Goal: Transaction & Acquisition: Purchase product/service

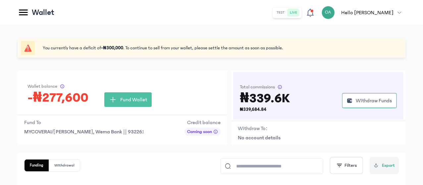
scroll to position [66, 0]
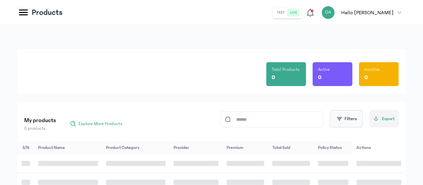
click at [347, 124] on button "Filters" at bounding box center [346, 118] width 33 height 17
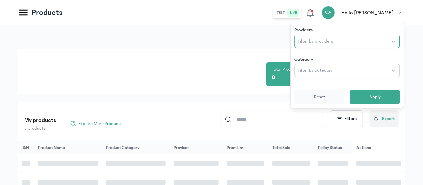
click at [320, 41] on span "Filter by providers" at bounding box center [315, 41] width 35 height 7
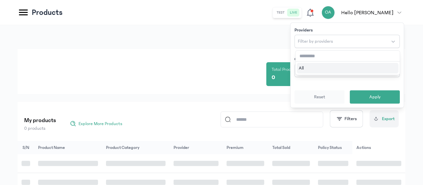
click at [307, 56] on input "text" at bounding box center [347, 56] width 104 height 11
type input "****"
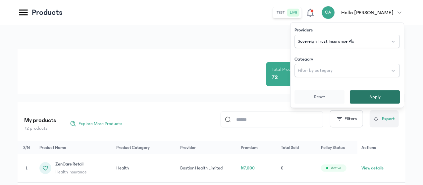
click at [368, 97] on button "Apply" at bounding box center [375, 96] width 50 height 13
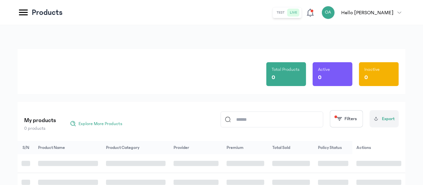
click at [243, 85] on div "Total Products 0 Active 0 Inactive 0" at bounding box center [211, 71] width 375 height 45
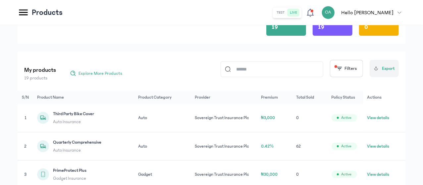
scroll to position [53, 0]
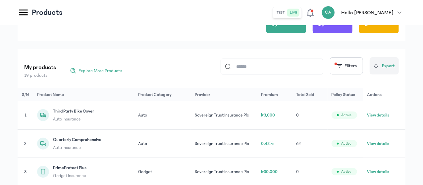
click at [385, 147] on button "View details" at bounding box center [378, 143] width 22 height 7
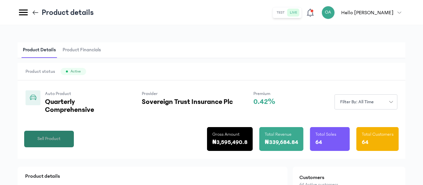
click at [61, 142] on span "Sell Product" at bounding box center [48, 138] width 23 height 7
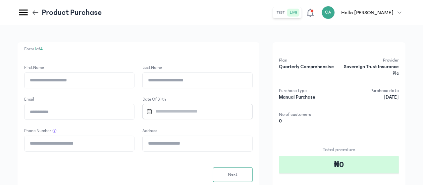
click at [133, 81] on input "First Name" at bounding box center [80, 80] width 110 height 15
type input "*****"
click at [210, 80] on input "Last Name" at bounding box center [198, 80] width 110 height 15
type input "**********"
click at [134, 114] on input "Email" at bounding box center [80, 111] width 110 height 15
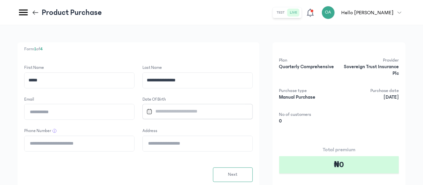
type input "**********"
click at [214, 113] on input "Datepicker input" at bounding box center [195, 111] width 102 height 14
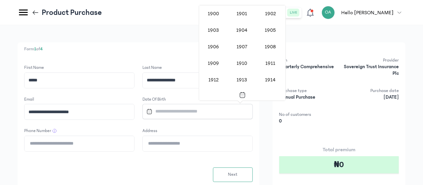
scroll to position [542, 0]
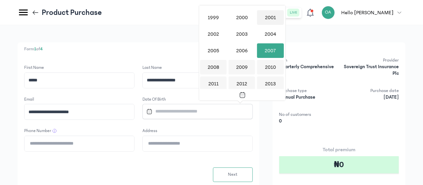
click at [268, 18] on div "2001" at bounding box center [270, 17] width 26 height 15
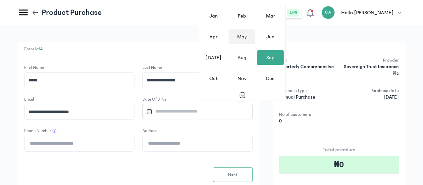
click at [239, 30] on div "May" at bounding box center [241, 36] width 26 height 15
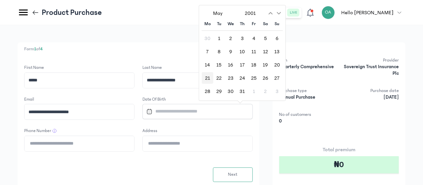
click at [208, 78] on div "21" at bounding box center [208, 78] width 12 height 12
type input "**********"
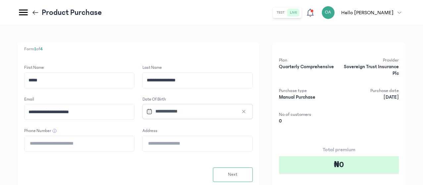
click at [134, 145] on input "Phone Number" at bounding box center [80, 143] width 110 height 15
type input "**********"
click at [210, 142] on input "Address" at bounding box center [198, 143] width 110 height 15
type input "**********"
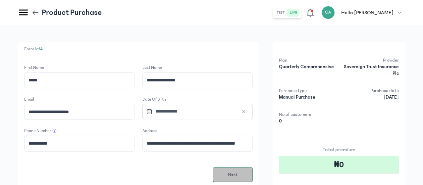
click at [237, 175] on span "Next" at bounding box center [233, 174] width 10 height 7
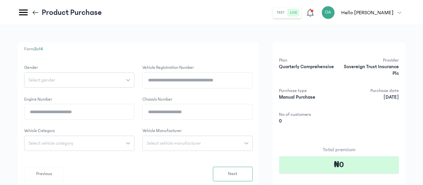
click at [134, 76] on button "Select gender" at bounding box center [79, 80] width 110 height 15
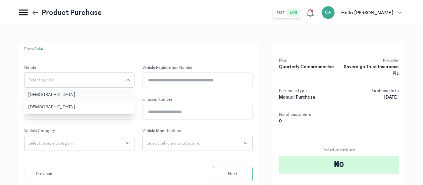
click at [134, 92] on button "[DEMOGRAPHIC_DATA]" at bounding box center [79, 95] width 110 height 12
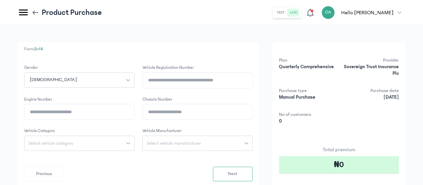
click at [225, 83] on input "Vehicle registration number" at bounding box center [198, 80] width 110 height 15
type input "********"
click at [134, 115] on input "Engine Number" at bounding box center [80, 111] width 110 height 15
type input "**********"
click at [222, 113] on input "Chassis Number" at bounding box center [198, 111] width 110 height 15
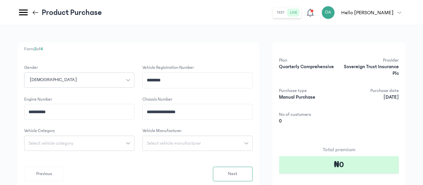
type input "**********"
click at [126, 142] on div "Select vehicle category" at bounding box center [76, 143] width 102 height 5
click at [123, 178] on button "Car" at bounding box center [79, 182] width 110 height 12
click at [205, 143] on span "Select vehicle manufacturer" at bounding box center [174, 143] width 62 height 5
click at [211, 162] on input "search" at bounding box center [197, 158] width 105 height 12
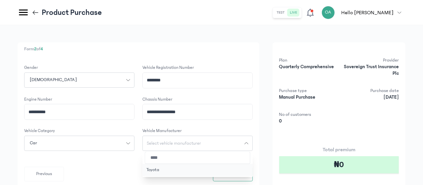
type input "****"
click at [209, 170] on button "Toyota" at bounding box center [197, 170] width 110 height 12
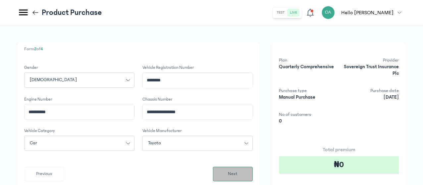
click at [253, 171] on button "Next" at bounding box center [233, 174] width 40 height 15
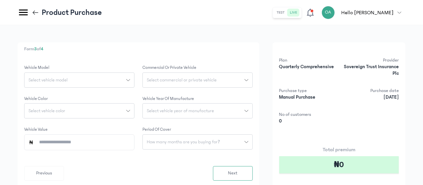
click at [130, 80] on icon "button" at bounding box center [128, 80] width 4 height 2
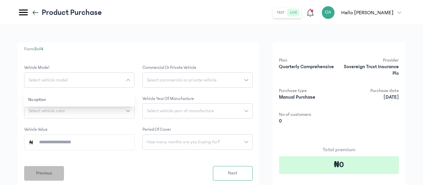
click at [64, 175] on button "Previous" at bounding box center [44, 173] width 40 height 15
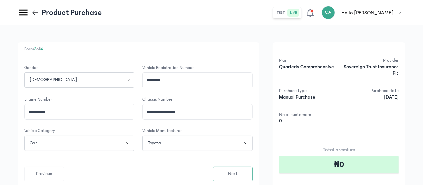
click at [253, 140] on button "Toyota" at bounding box center [197, 143] width 110 height 15
click at [232, 159] on input "search" at bounding box center [197, 158] width 105 height 12
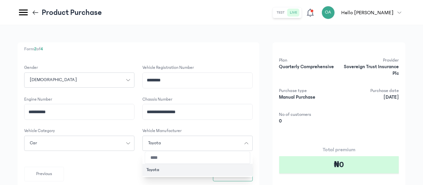
type input "****"
click at [217, 169] on button "Toyota" at bounding box center [197, 170] width 110 height 12
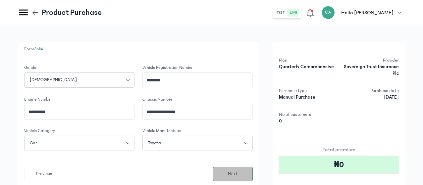
click at [237, 173] on span "Next" at bounding box center [233, 174] width 10 height 7
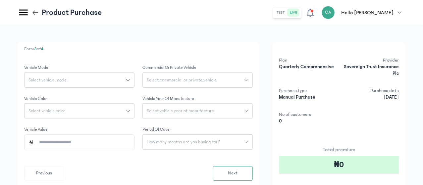
click at [126, 80] on div "Select vehicle model" at bounding box center [76, 80] width 102 height 5
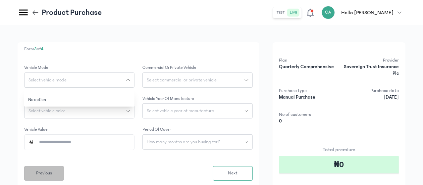
click at [52, 175] on span "Previous" at bounding box center [44, 173] width 16 height 7
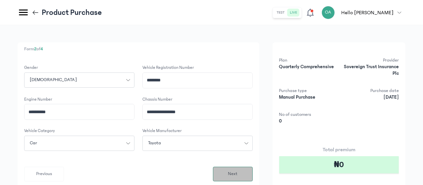
click at [253, 171] on button "Next" at bounding box center [233, 174] width 40 height 15
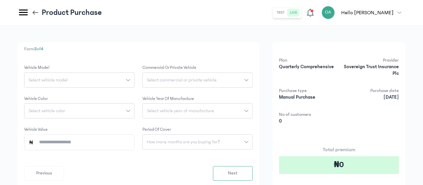
click at [130, 79] on icon "button" at bounding box center [128, 80] width 4 height 4
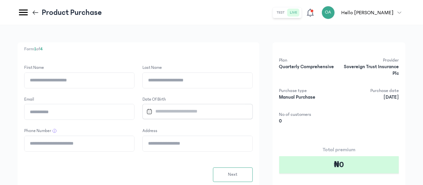
click at [134, 81] on input "First Name" at bounding box center [80, 80] width 110 height 15
type input "*****"
click at [207, 81] on input "Last Name" at bounding box center [198, 80] width 110 height 15
type input "**********"
click at [134, 112] on input "Email" at bounding box center [80, 111] width 110 height 15
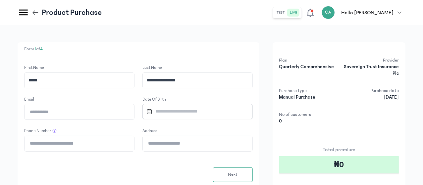
type input "**********"
click at [238, 111] on input "Datepicker input" at bounding box center [195, 111] width 102 height 14
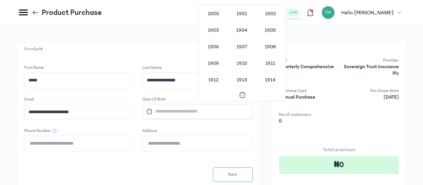
scroll to position [542, 0]
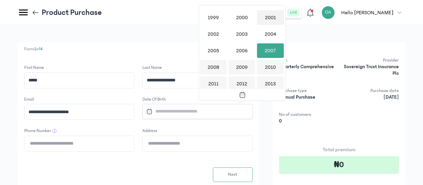
click at [270, 15] on div "2001" at bounding box center [270, 17] width 26 height 15
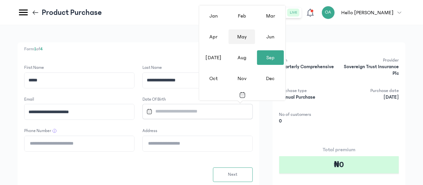
click at [247, 41] on div "May" at bounding box center [241, 36] width 26 height 15
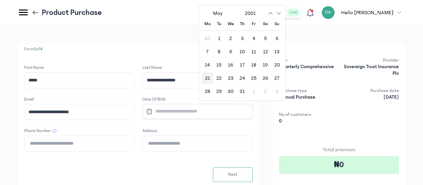
click at [207, 81] on div "21" at bounding box center [208, 78] width 12 height 12
type input "**********"
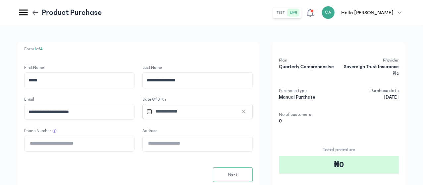
click at [134, 141] on input "Phone Number" at bounding box center [80, 143] width 110 height 15
type input "**********"
click at [209, 144] on input "Address" at bounding box center [198, 143] width 110 height 15
type input "**********"
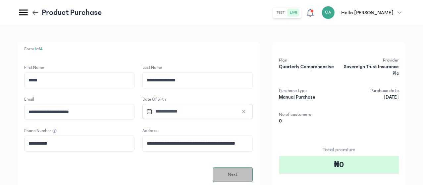
click at [253, 173] on button "Next" at bounding box center [233, 175] width 40 height 15
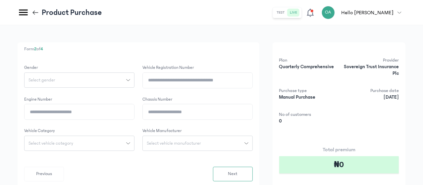
click at [130, 80] on icon "button" at bounding box center [128, 80] width 4 height 2
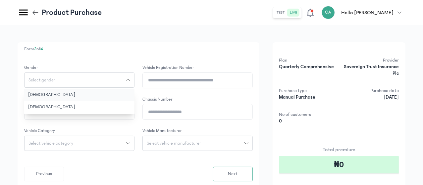
click at [134, 99] on button "[DEMOGRAPHIC_DATA]" at bounding box center [79, 95] width 110 height 12
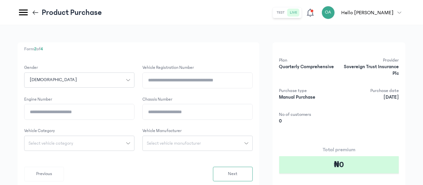
click at [219, 80] on input "Vehicle registration number" at bounding box center [198, 80] width 110 height 15
type input "********"
click at [134, 112] on input "Engine Number" at bounding box center [80, 111] width 110 height 15
type input "**********"
click at [212, 110] on input "Chassis Number" at bounding box center [198, 111] width 110 height 15
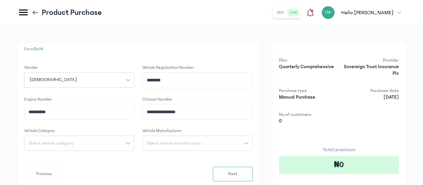
type input "**********"
click at [126, 141] on div "Select vehicle category" at bounding box center [76, 143] width 102 height 5
click at [120, 179] on button "Car" at bounding box center [79, 182] width 110 height 12
click at [205, 143] on span "Select vehicle manufacturer" at bounding box center [174, 143] width 62 height 5
click at [214, 161] on input "search" at bounding box center [197, 158] width 105 height 12
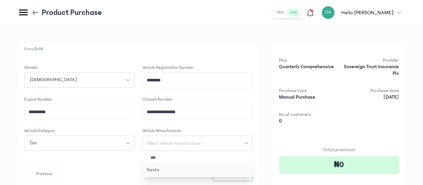
type input "***"
click at [217, 169] on button "Toyota" at bounding box center [197, 170] width 110 height 12
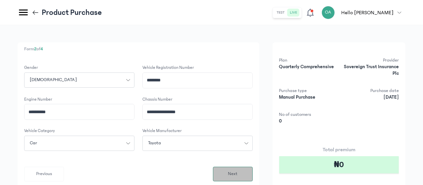
click at [237, 176] on span "Next" at bounding box center [233, 174] width 10 height 7
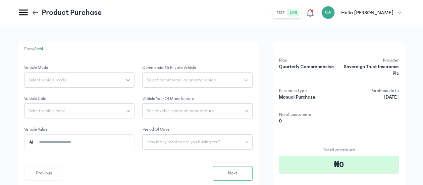
click at [126, 79] on div "Select vehicle model" at bounding box center [76, 80] width 102 height 5
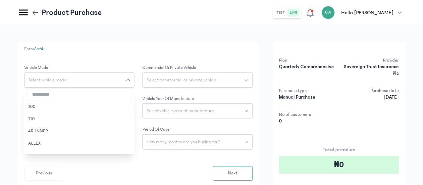
click at [132, 95] on input "search" at bounding box center [79, 95] width 105 height 12
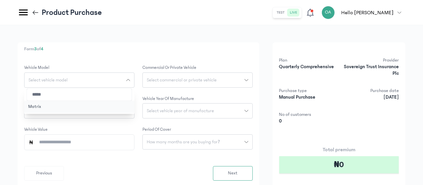
type input "*****"
click at [125, 107] on button "Matrix" at bounding box center [79, 107] width 110 height 12
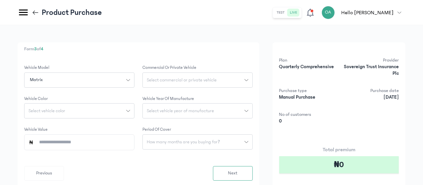
click at [134, 108] on button "Select vehicle color" at bounding box center [79, 110] width 110 height 15
click at [129, 122] on input "search" at bounding box center [79, 126] width 105 height 12
type input "****"
click at [124, 139] on button "BLUE" at bounding box center [79, 137] width 110 height 12
click at [221, 78] on span "Select commercial or private vehicle" at bounding box center [182, 80] width 78 height 5
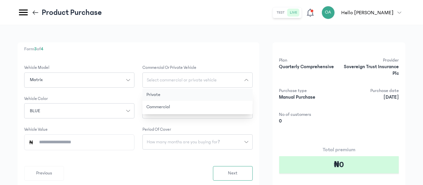
click at [217, 93] on button "Private" at bounding box center [197, 95] width 110 height 12
click at [215, 111] on span "Select vehicle year of manufacture" at bounding box center [180, 111] width 75 height 5
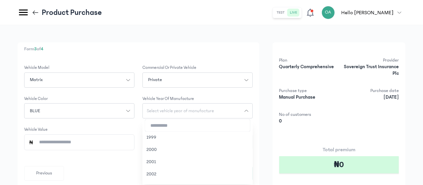
click at [213, 126] on input "search" at bounding box center [197, 126] width 105 height 12
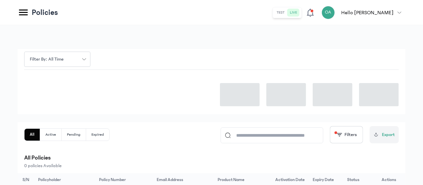
click at [186, 98] on div at bounding box center [211, 92] width 375 height 44
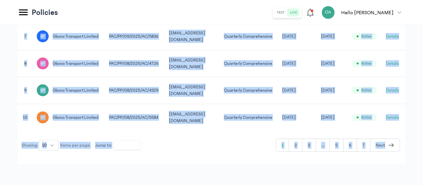
scroll to position [393, 0]
drag, startPoint x: 422, startPoint y: 119, endPoint x: 298, endPoint y: 145, distance: 127.4
click at [298, 145] on button "2" at bounding box center [295, 145] width 13 height 13
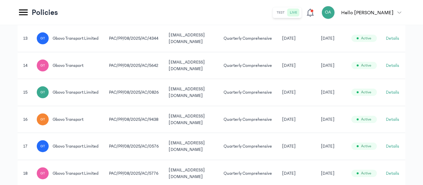
scroll to position [383, 0]
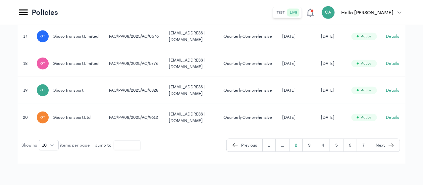
click at [312, 145] on button "3" at bounding box center [310, 145] width 14 height 13
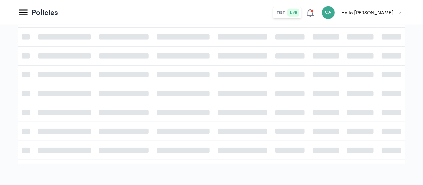
scroll to position [383, 0]
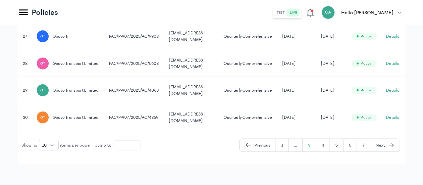
click at [323, 151] on button "4" at bounding box center [323, 145] width 14 height 13
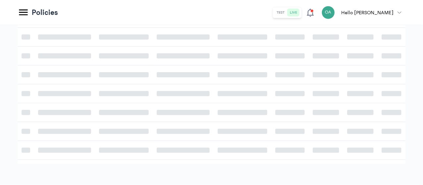
scroll to position [366, 0]
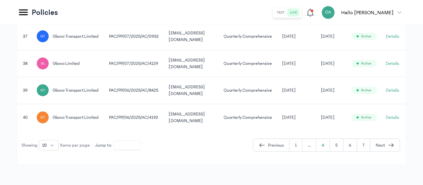
click at [341, 147] on button "5" at bounding box center [337, 145] width 14 height 13
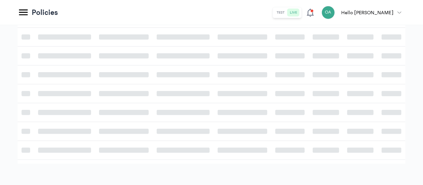
scroll to position [366, 0]
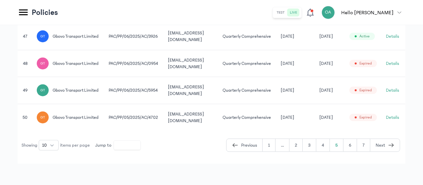
click at [219, 77] on td "gbovoinsurance@gmail.com" at bounding box center [191, 63] width 55 height 27
click at [397, 94] on button "Details" at bounding box center [392, 90] width 13 height 7
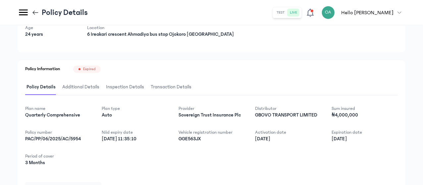
scroll to position [34, 0]
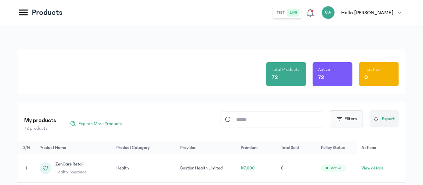
click at [340, 126] on button "Filters" at bounding box center [346, 118] width 33 height 17
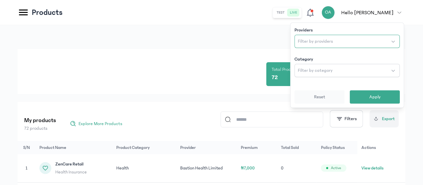
click at [328, 39] on span "Filter by providers" at bounding box center [315, 41] width 35 height 7
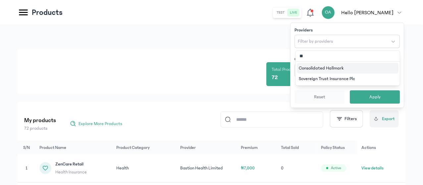
type input "***"
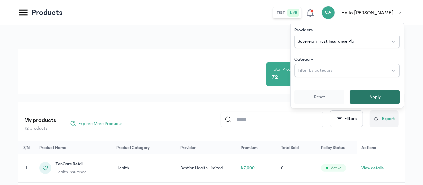
click at [368, 93] on button "Apply" at bounding box center [375, 96] width 50 height 13
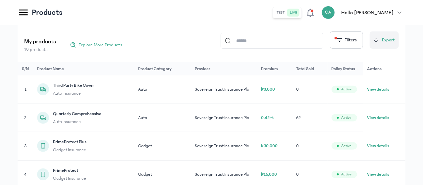
scroll to position [78, 0]
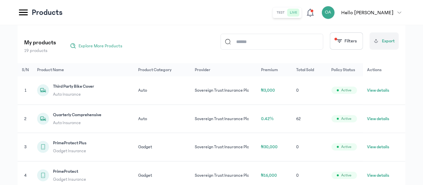
click at [380, 122] on button "View details" at bounding box center [378, 119] width 22 height 7
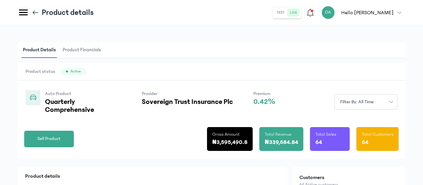
click at [262, 114] on div "Auto Product Quarterly Comprehensive Provider Sovereign Trust Insurance Plc Pre…" at bounding box center [150, 102] width 250 height 24
click at [74, 147] on button "Sell Product" at bounding box center [49, 139] width 50 height 17
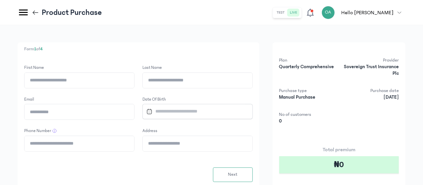
click at [134, 76] on input "First Name" at bounding box center [80, 80] width 110 height 15
type input "*****"
click at [209, 82] on input "Last Name" at bounding box center [198, 80] width 110 height 15
type input "**********"
click at [134, 115] on input "Email" at bounding box center [80, 111] width 110 height 15
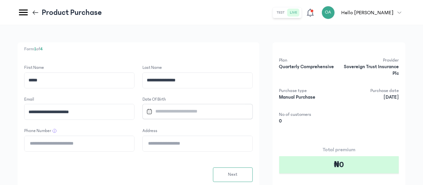
click at [216, 114] on input "Datepicker input" at bounding box center [195, 111] width 102 height 14
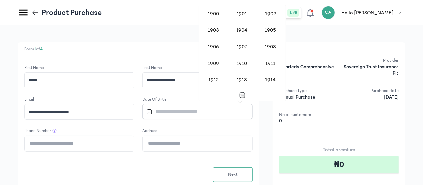
scroll to position [542, 0]
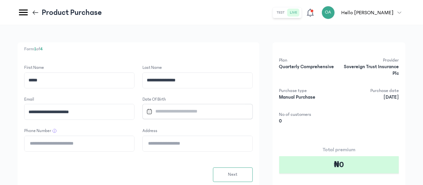
click at [134, 112] on input "**********" at bounding box center [80, 111] width 110 height 15
type input "*"
click at [112, 112] on input "**********" at bounding box center [80, 111] width 110 height 15
type input "**********"
click at [227, 112] on input "Datepicker input" at bounding box center [195, 111] width 102 height 14
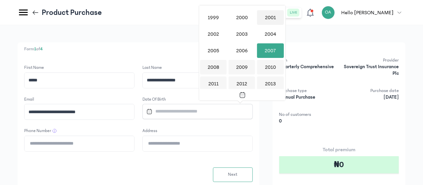
click at [269, 15] on div "2001" at bounding box center [270, 17] width 26 height 15
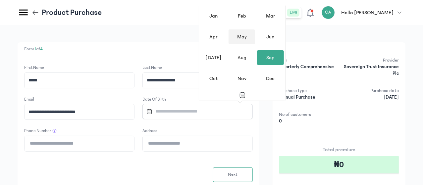
click at [244, 40] on div "May" at bounding box center [241, 36] width 26 height 15
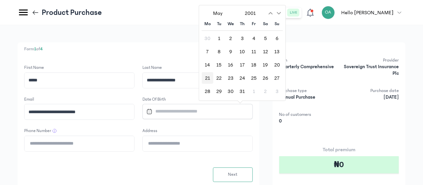
click at [207, 79] on div "21" at bounding box center [208, 78] width 12 height 12
type input "**********"
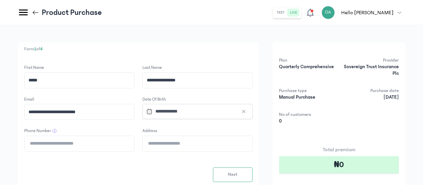
click at [134, 143] on input "Phone Number" at bounding box center [80, 143] width 110 height 15
type input "**********"
click at [209, 143] on input "Address" at bounding box center [198, 143] width 110 height 15
type input "**********"
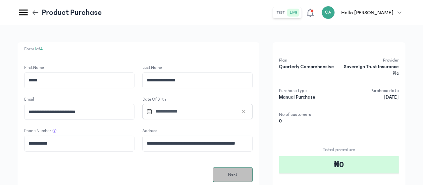
click at [237, 175] on span "Next" at bounding box center [233, 174] width 10 height 7
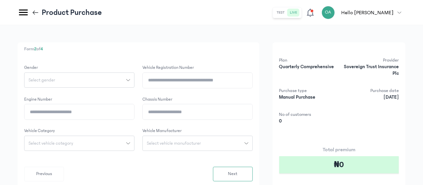
click at [134, 77] on button "Select gender" at bounding box center [79, 80] width 110 height 15
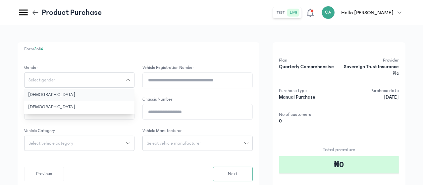
click at [134, 90] on button "[DEMOGRAPHIC_DATA]" at bounding box center [79, 95] width 110 height 12
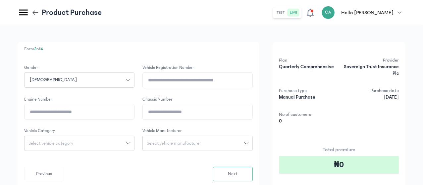
click at [211, 79] on input "Vehicle registration number" at bounding box center [198, 80] width 110 height 15
type input "********"
click at [134, 115] on input "Engine Number" at bounding box center [80, 111] width 110 height 15
type input "**********"
click at [221, 111] on input "Chassis Number" at bounding box center [198, 111] width 110 height 15
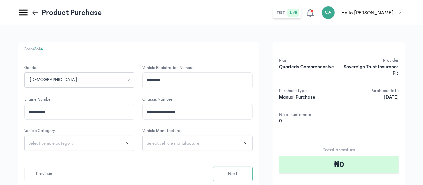
type input "**********"
click at [77, 143] on span "Select vehicle category" at bounding box center [51, 143] width 53 height 5
click at [121, 184] on button "Car" at bounding box center [79, 182] width 110 height 12
click at [238, 140] on button "Select vehicle manufacturer" at bounding box center [197, 143] width 110 height 15
click at [226, 154] on input "search" at bounding box center [197, 158] width 105 height 12
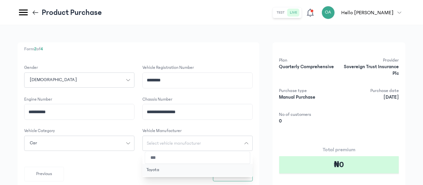
type input "***"
click at [219, 168] on button "Toyota" at bounding box center [197, 170] width 110 height 12
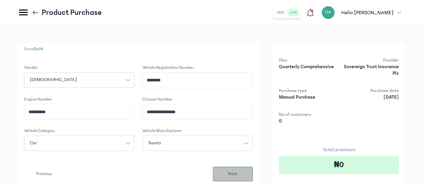
click at [253, 175] on button "Next" at bounding box center [233, 174] width 40 height 15
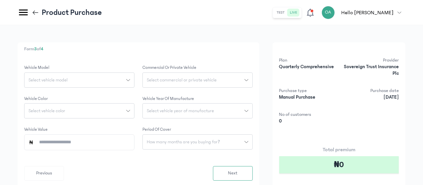
click at [130, 78] on icon "button" at bounding box center [128, 80] width 4 height 4
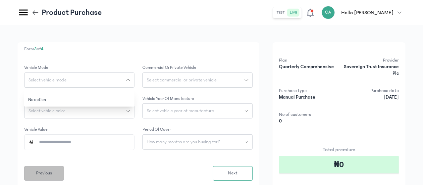
click at [52, 172] on span "Previous" at bounding box center [44, 173] width 16 height 7
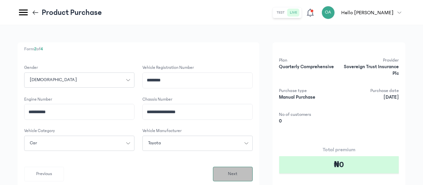
click at [253, 177] on button "Next" at bounding box center [233, 174] width 40 height 15
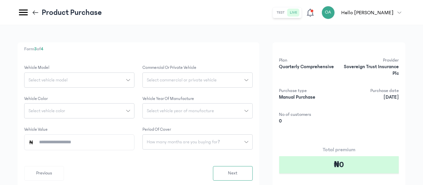
click at [130, 79] on icon "button" at bounding box center [128, 80] width 4 height 4
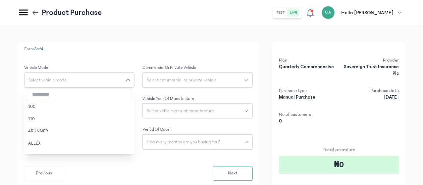
click at [132, 98] on input "search" at bounding box center [79, 95] width 105 height 12
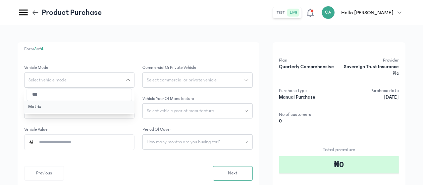
type input "***"
click at [127, 106] on button "Matrix" at bounding box center [79, 107] width 110 height 12
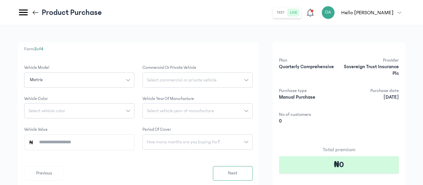
click at [69, 113] on span "Select vehicle color" at bounding box center [47, 111] width 45 height 5
click at [125, 129] on input "search" at bounding box center [79, 126] width 105 height 12
type input "***"
click at [122, 135] on button "BLUE" at bounding box center [79, 137] width 110 height 12
click at [130, 143] on input "Vehicle Value" at bounding box center [82, 142] width 96 height 15
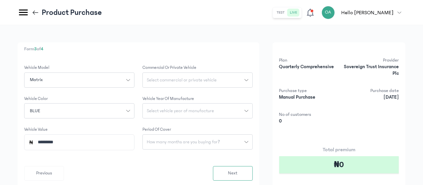
type input "*********"
click at [221, 81] on span "Select commercial or private vehicle" at bounding box center [182, 80] width 78 height 5
click at [220, 93] on button "Private" at bounding box center [197, 95] width 110 height 12
click at [218, 110] on span "Select vehicle year of manufacture" at bounding box center [180, 111] width 75 height 5
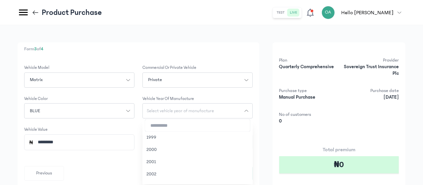
click at [222, 130] on input "search" at bounding box center [197, 126] width 105 height 12
click at [296, 118] on div "Form 3 of 4 Vehicle Model Matrix Commercial or private vehicle Private Vehicle …" at bounding box center [212, 132] width 388 height 181
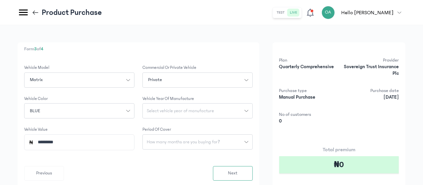
click at [224, 141] on span "How many months are you buying for?" at bounding box center [183, 142] width 81 height 5
click at [222, 153] on button "3 months" at bounding box center [197, 157] width 110 height 12
click at [218, 109] on span "Select vehicle year of manufacture" at bounding box center [180, 111] width 75 height 5
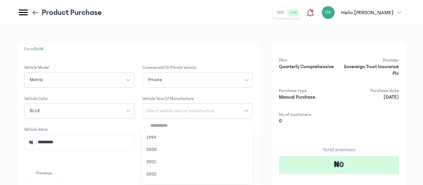
click at [231, 126] on input "search" at bounding box center [197, 126] width 105 height 12
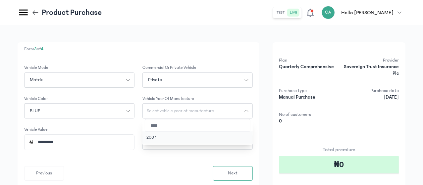
type input "****"
click at [213, 139] on button "2007" at bounding box center [197, 137] width 110 height 12
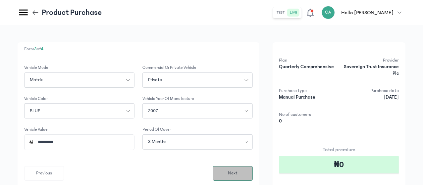
click at [237, 173] on span "Next" at bounding box center [233, 173] width 10 height 7
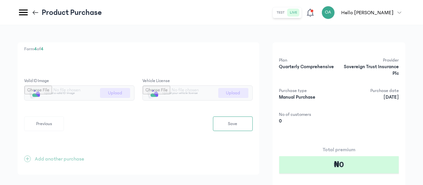
click at [134, 92] on input "file" at bounding box center [80, 93] width 110 height 15
type input "**********"
click at [252, 91] on input "file" at bounding box center [198, 93] width 110 height 15
type input "**********"
click at [237, 125] on span "Save" at bounding box center [232, 124] width 9 height 7
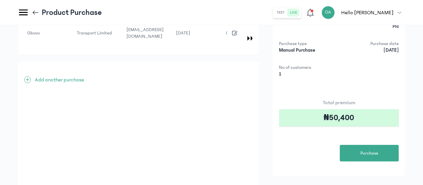
scroll to position [57, 0]
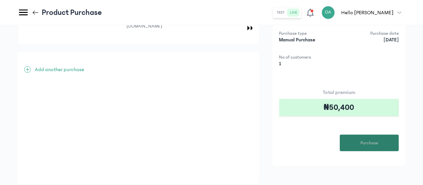
click at [379, 138] on button "Purchase" at bounding box center [369, 143] width 59 height 17
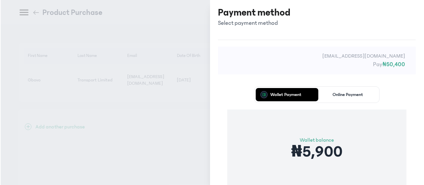
scroll to position [0, 0]
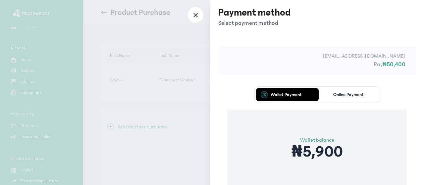
click at [229, 93] on div "Wallet Payment Online Payment Wallet balance ₦5,900 Proceed" at bounding box center [317, 153] width 198 height 153
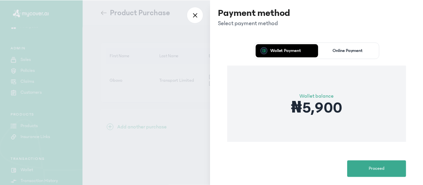
scroll to position [53, 0]
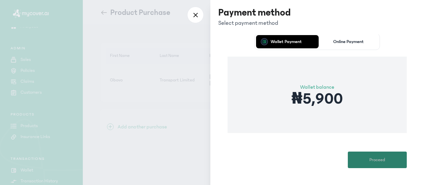
click at [370, 160] on span "Proceed" at bounding box center [377, 160] width 16 height 7
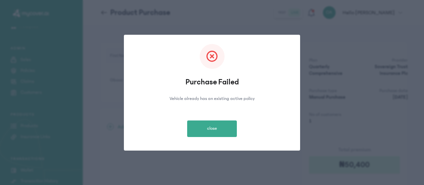
click at [276, 24] on div "Purchase Failed Vehicle already has an existing active policy close" at bounding box center [212, 92] width 424 height 185
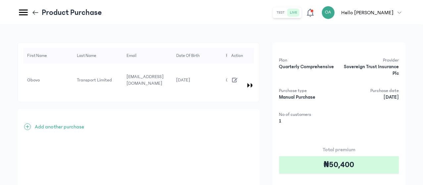
click at [39, 13] on icon at bounding box center [35, 12] width 7 height 7
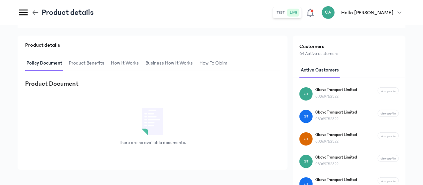
scroll to position [132, 0]
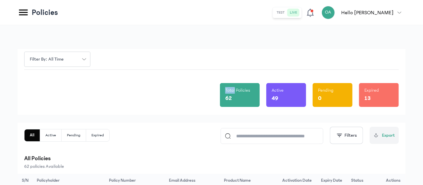
drag, startPoint x: 423, startPoint y: 81, endPoint x: 423, endPoint y: 56, distance: 24.8
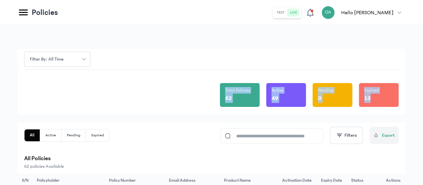
drag, startPoint x: 423, startPoint y: 56, endPoint x: 423, endPoint y: 103, distance: 47.0
click at [423, 103] on html "MyCoverAi Get Started DASHBOARD Analytics ADMIN Sales Policies Claims Customers…" at bounding box center [211, 92] width 423 height 185
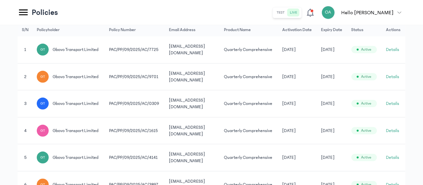
scroll to position [176, 0]
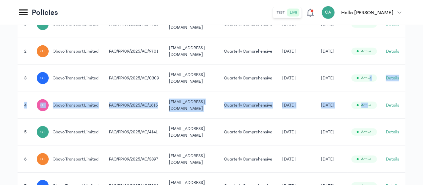
drag, startPoint x: 423, startPoint y: 103, endPoint x: 421, endPoint y: 140, distance: 36.4
click at [421, 140] on div "Filter by: all time Total Policies 62 Active 49 Pending 0 Expired 13 All Active…" at bounding box center [211, 92] width 423 height 486
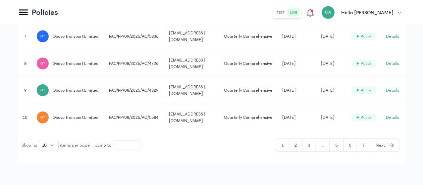
scroll to position [358, 0]
click at [340, 152] on button "5" at bounding box center [337, 145] width 14 height 13
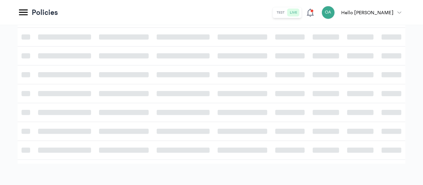
scroll to position [216, 0]
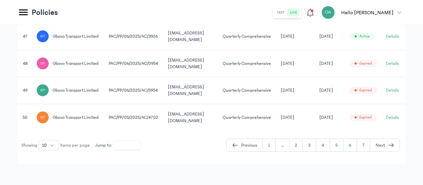
scroll to position [0, 51]
click at [395, 94] on button "Details" at bounding box center [392, 90] width 13 height 7
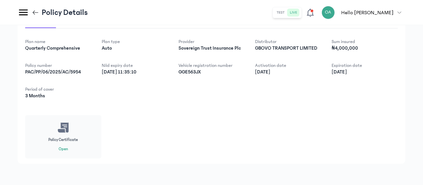
scroll to position [141, 0]
click at [68, 147] on button "Open" at bounding box center [63, 149] width 9 height 5
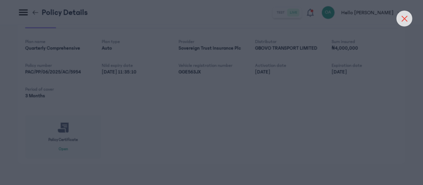
click at [405, 18] on icon at bounding box center [404, 18] width 5 height 5
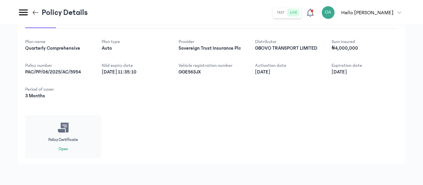
scroll to position [0, 0]
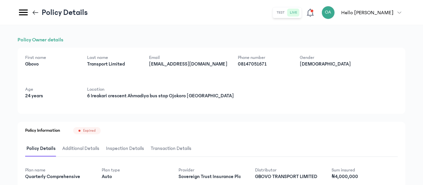
click at [421, 28] on div "Policy Owner details First name Gbovo Last name Transport Limited Email gbovoin…" at bounding box center [211, 169] width 423 height 288
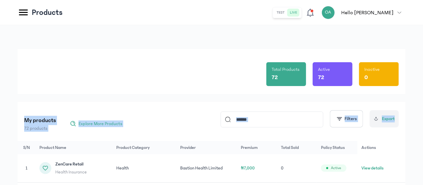
drag, startPoint x: 423, startPoint y: 87, endPoint x: 415, endPoint y: 179, distance: 92.7
click at [415, 179] on div "Total Products 72 Active 72 Inactive 0 My products 72 products Explore More Pro…" at bounding box center [211, 173] width 423 height 296
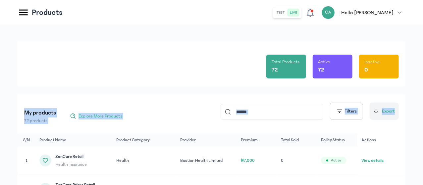
scroll to position [6, 0]
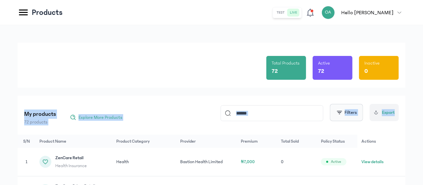
click at [338, 110] on span "button" at bounding box center [339, 112] width 7 height 7
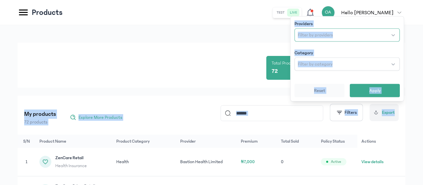
click at [352, 33] on button "Filter by providers" at bounding box center [346, 34] width 105 height 13
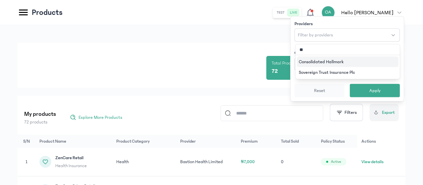
type input "***"
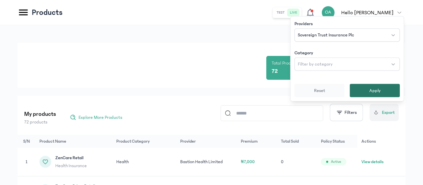
click at [371, 86] on button "Apply" at bounding box center [375, 90] width 50 height 13
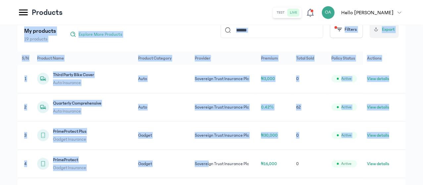
drag, startPoint x: 238, startPoint y: 81, endPoint x: 244, endPoint y: 183, distance: 102.1
click at [244, 183] on div "Total Products 19 Active 19 Inactive 0 My products 19 products Explore More Pro…" at bounding box center [212, 170] width 388 height 421
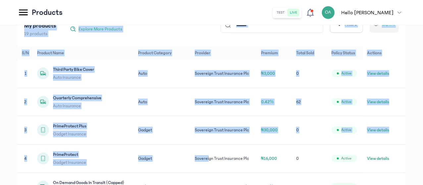
click at [282, 132] on td "₦30,000" at bounding box center [274, 130] width 35 height 28
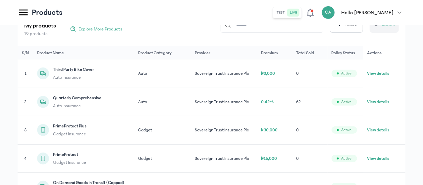
click at [376, 105] on button "View details" at bounding box center [378, 102] width 22 height 7
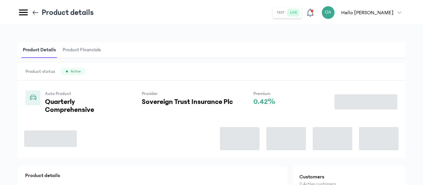
click at [244, 114] on div "Auto Product Quarterly Comprehensive Provider Sovereign Trust Insurance Plc Pre…" at bounding box center [150, 102] width 250 height 24
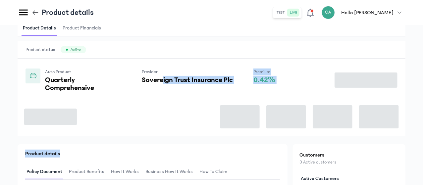
drag, startPoint x: 244, startPoint y: 137, endPoint x: 242, endPoint y: 183, distance: 46.4
click at [242, 183] on div "Product Details Product Financials Product status Active Auto Product Quarterly…" at bounding box center [212, 173] width 388 height 305
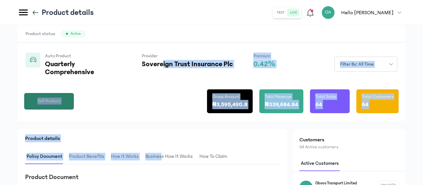
click at [61, 105] on span "Sell Product" at bounding box center [48, 101] width 23 height 7
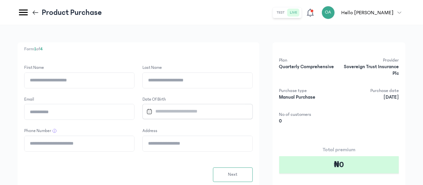
scroll to position [72, 0]
click at [134, 82] on input "First Name" at bounding box center [80, 80] width 110 height 15
type input "*"
type input "*****"
click at [213, 81] on input "Last Name" at bounding box center [198, 80] width 110 height 15
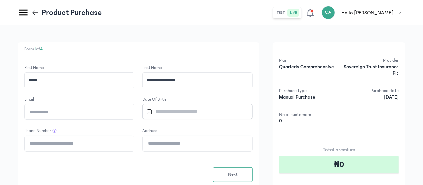
type input "**********"
click at [134, 117] on input "Email" at bounding box center [80, 111] width 110 height 15
type input "**********"
click at [228, 113] on input "Datepicker input" at bounding box center [195, 111] width 102 height 14
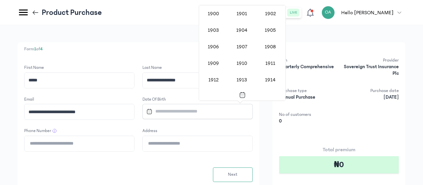
scroll to position [542, 0]
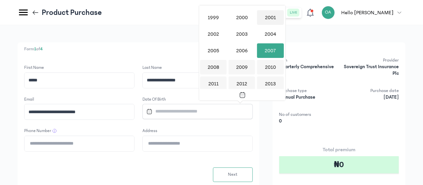
click at [272, 20] on div "2001" at bounding box center [270, 17] width 26 height 15
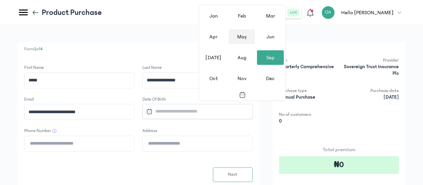
click at [243, 41] on div "May" at bounding box center [241, 36] width 26 height 15
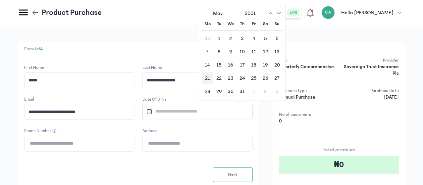
click at [205, 81] on div "21" at bounding box center [208, 78] width 12 height 12
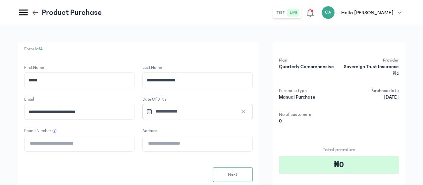
click at [134, 142] on input "Phone Number" at bounding box center [80, 143] width 110 height 15
type input "**********"
click at [210, 143] on input "Address" at bounding box center [198, 143] width 110 height 15
type input "**********"
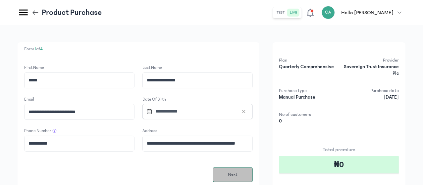
click at [237, 174] on span "Next" at bounding box center [233, 174] width 10 height 7
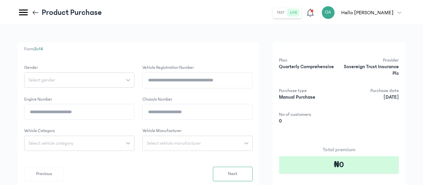
click at [130, 79] on icon "button" at bounding box center [128, 80] width 4 height 4
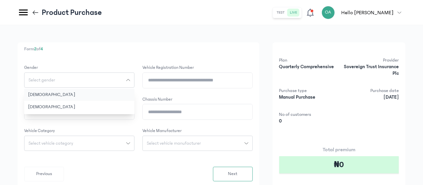
click at [125, 94] on button "[DEMOGRAPHIC_DATA]" at bounding box center [79, 95] width 110 height 12
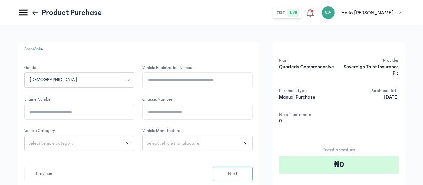
click at [211, 114] on input "Chassis Number" at bounding box center [198, 111] width 110 height 15
click at [219, 82] on input "Vehicle registration number" at bounding box center [198, 80] width 110 height 15
type input "*"
type input "********"
click at [134, 110] on input "Engine Number" at bounding box center [80, 111] width 110 height 15
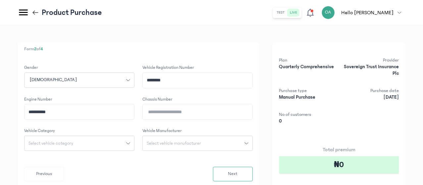
type input "**********"
click at [209, 112] on input "Chassis Number" at bounding box center [198, 111] width 110 height 15
type input "**********"
click at [126, 141] on div "Select vehicle category" at bounding box center [76, 143] width 102 height 5
click at [126, 180] on button "Car" at bounding box center [79, 182] width 110 height 12
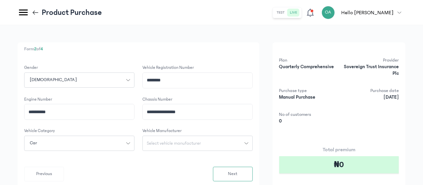
click at [205, 142] on span "Select vehicle manufacturer" at bounding box center [174, 143] width 62 height 5
click at [213, 155] on input "search" at bounding box center [197, 158] width 105 height 12
type input "***"
click at [214, 168] on button "Toyota" at bounding box center [197, 170] width 110 height 12
click at [253, 172] on button "Next" at bounding box center [233, 174] width 40 height 15
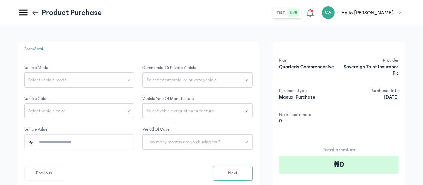
click at [126, 80] on div "Select vehicle model" at bounding box center [76, 80] width 102 height 5
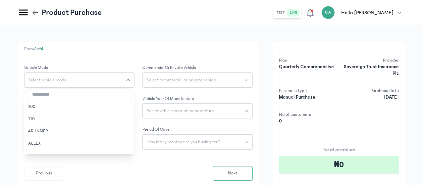
click at [132, 95] on input "search" at bounding box center [79, 95] width 105 height 12
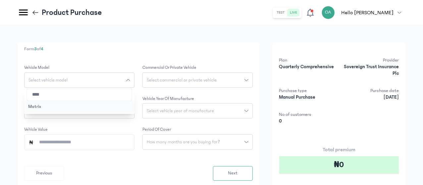
type input "****"
click at [134, 106] on button "Matrix" at bounding box center [79, 107] width 110 height 12
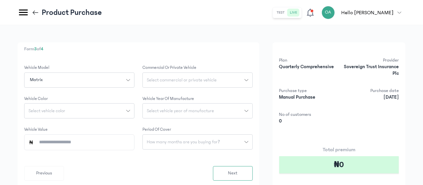
click at [216, 78] on span "Select commercial or private vehicle" at bounding box center [182, 80] width 78 height 5
click at [209, 95] on button "Private" at bounding box center [197, 95] width 110 height 12
click at [134, 115] on button "Select vehicle color" at bounding box center [79, 110] width 110 height 15
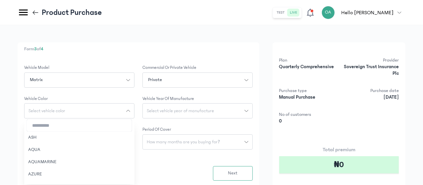
click at [132, 131] on input "search" at bounding box center [79, 126] width 105 height 12
type input "***"
click at [128, 139] on button "BLUE" at bounding box center [79, 137] width 110 height 12
click at [218, 109] on span "Select vehicle year of manufacture" at bounding box center [180, 111] width 75 height 5
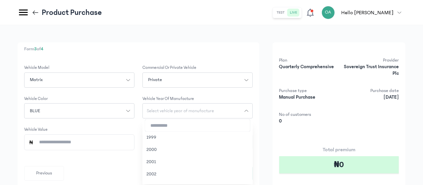
click at [215, 126] on input "search" at bounding box center [197, 126] width 105 height 12
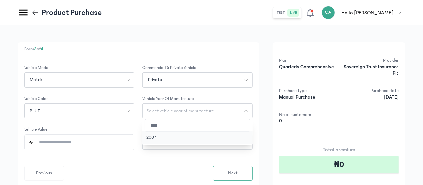
type input "****"
click at [210, 139] on button "2007" at bounding box center [197, 137] width 110 height 12
click at [130, 145] on input "Vehicle Value" at bounding box center [82, 142] width 96 height 15
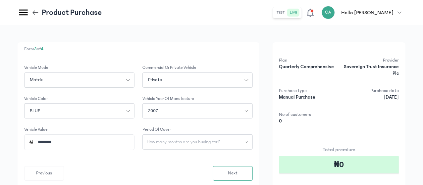
type input "*********"
click at [224, 140] on span "How many months are you buying for?" at bounding box center [183, 142] width 81 height 5
click at [217, 155] on button "3 months" at bounding box center [197, 157] width 110 height 12
click at [250, 178] on button "Next" at bounding box center [233, 173] width 40 height 15
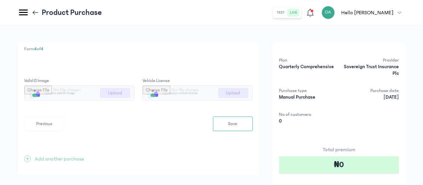
click at [134, 93] on input "file" at bounding box center [80, 93] width 110 height 15
type input "**********"
click at [252, 93] on input "file" at bounding box center [198, 93] width 110 height 15
type input "**********"
click at [237, 126] on span "Save" at bounding box center [232, 124] width 9 height 7
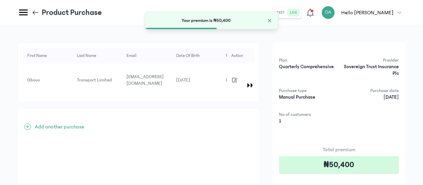
click at [409, 134] on div "First Name Last Name Email Date of Birth Phone Number Address Gender Vehicle re…" at bounding box center [211, 143] width 423 height 237
drag, startPoint x: 409, startPoint y: 134, endPoint x: 411, endPoint y: 130, distance: 4.2
click at [411, 130] on div "First Name Last Name Email Date of Birth Phone Number Address Gender Vehicle re…" at bounding box center [211, 143] width 423 height 237
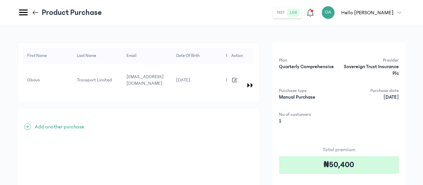
click at [296, 121] on div "First Name Last Name Email Date of Birth Phone Number Address Gender Vehicle re…" at bounding box center [212, 141] width 388 height 199
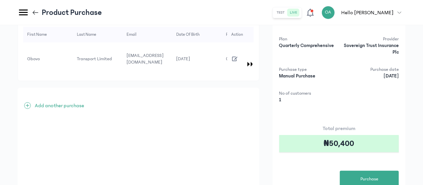
scroll to position [72, 0]
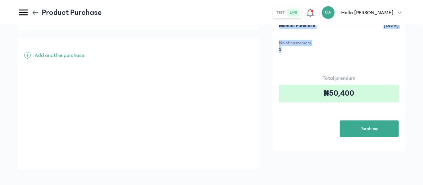
drag, startPoint x: 296, startPoint y: 121, endPoint x: 303, endPoint y: 196, distance: 75.5
click at [303, 114] on html "MyCoverAi Get Started DASHBOARD Analytics ADMIN Sales Policies Claims Customers…" at bounding box center [211, 20] width 423 height 185
click at [364, 133] on button "Purchase" at bounding box center [369, 129] width 59 height 17
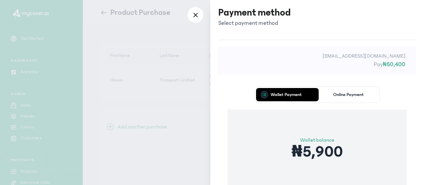
click at [218, 104] on div "Wallet Payment Online Payment Wallet balance ₦5,900 Proceed" at bounding box center [317, 153] width 198 height 153
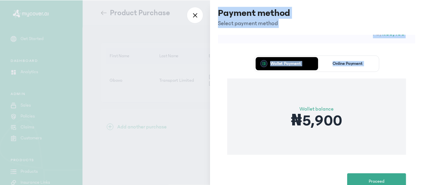
scroll to position [53, 0]
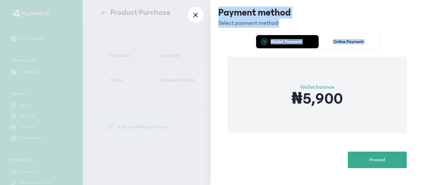
drag, startPoint x: 218, startPoint y: 104, endPoint x: 240, endPoint y: 188, distance: 87.1
click at [240, 185] on html "MyCoverAi Get Started DASHBOARD Analytics ADMIN Sales Policies Claims Customers…" at bounding box center [212, 92] width 424 height 185
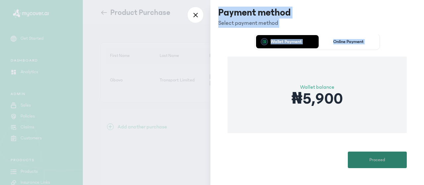
click at [370, 164] on button "Proceed" at bounding box center [377, 160] width 59 height 17
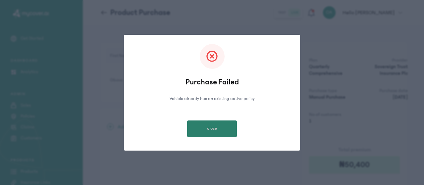
click at [221, 130] on button "close" at bounding box center [212, 129] width 50 height 17
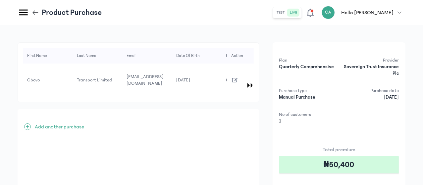
click at [238, 76] on icon "button" at bounding box center [234, 79] width 7 height 7
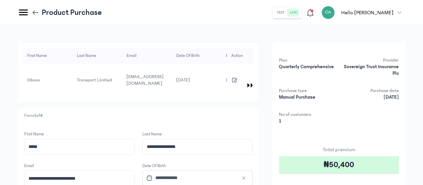
drag, startPoint x: 422, startPoint y: 108, endPoint x: 423, endPoint y: 112, distance: 4.1
click at [423, 112] on html "MyCoverAi Get Started DASHBOARD Analytics ADMIN Sales Policies Claims Customers…" at bounding box center [211, 92] width 423 height 185
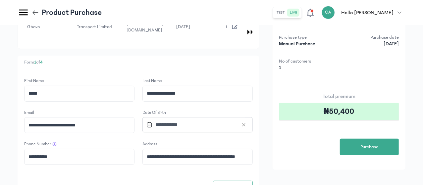
scroll to position [60, 0]
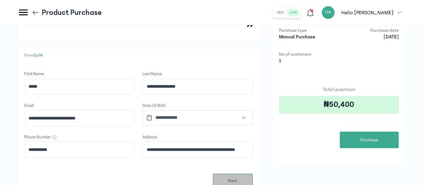
click at [253, 174] on button "Next" at bounding box center [233, 181] width 40 height 15
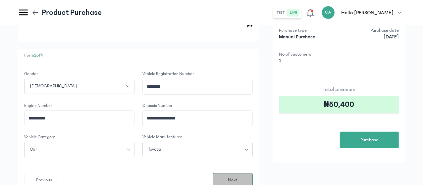
scroll to position [0, 0]
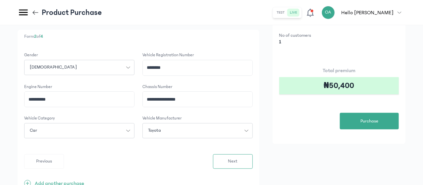
scroll to position [79, 0]
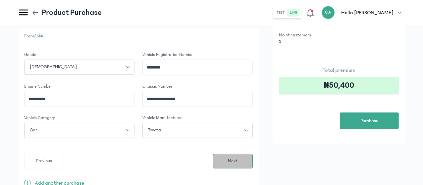
click at [237, 158] on span "Next" at bounding box center [233, 161] width 10 height 7
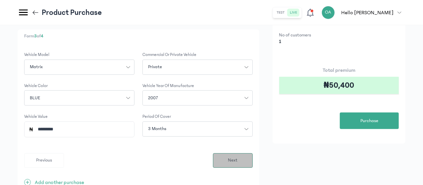
scroll to position [0, 0]
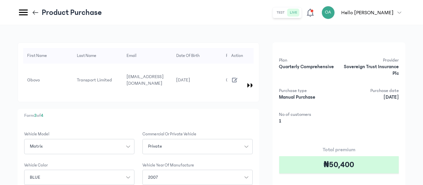
click at [215, 112] on p "Form 3 of 4" at bounding box center [138, 115] width 228 height 7
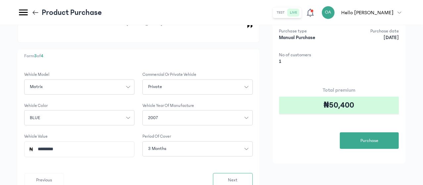
scroll to position [66, 0]
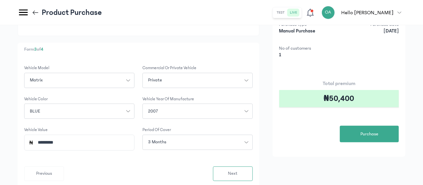
click at [130, 136] on input "*********" at bounding box center [82, 142] width 96 height 15
type input "*"
type input "*********"
click at [237, 170] on span "Next" at bounding box center [233, 173] width 10 height 7
